Goal: Task Accomplishment & Management: Complete application form

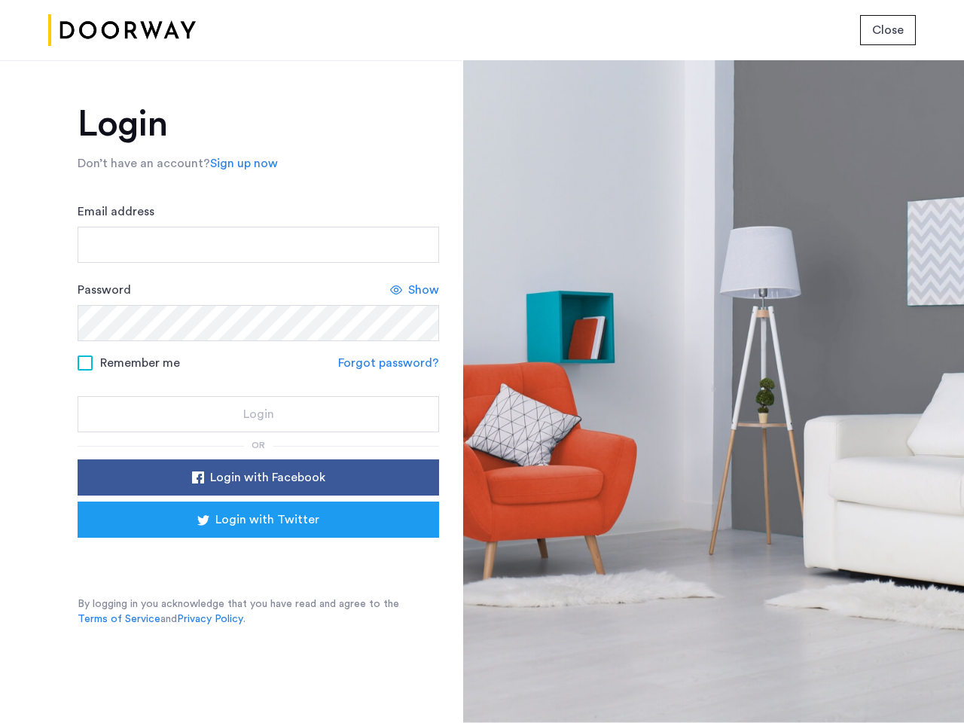
click at [888, 30] on span "Close" at bounding box center [888, 30] width 32 height 18
click at [240, 163] on link "Sign up now" at bounding box center [244, 163] width 68 height 18
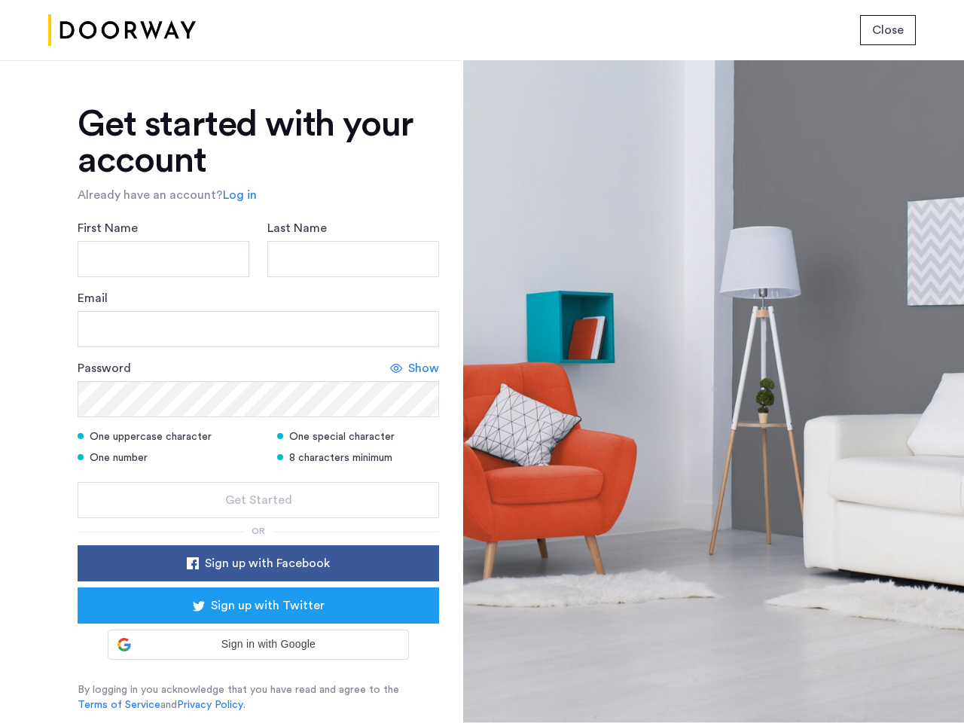
click at [415, 290] on div "Email" at bounding box center [258, 318] width 361 height 58
click at [391, 363] on icon at bounding box center [396, 368] width 12 height 12
click at [258, 477] on form "First Name Last Name Email Password Hide One uppercase character One special ch…" at bounding box center [258, 368] width 361 height 299
click at [258, 519] on div "Get started with your account Already have an account? Log in First Name Last N…" at bounding box center [258, 409] width 361 height 606
